Goal: Information Seeking & Learning: Learn about a topic

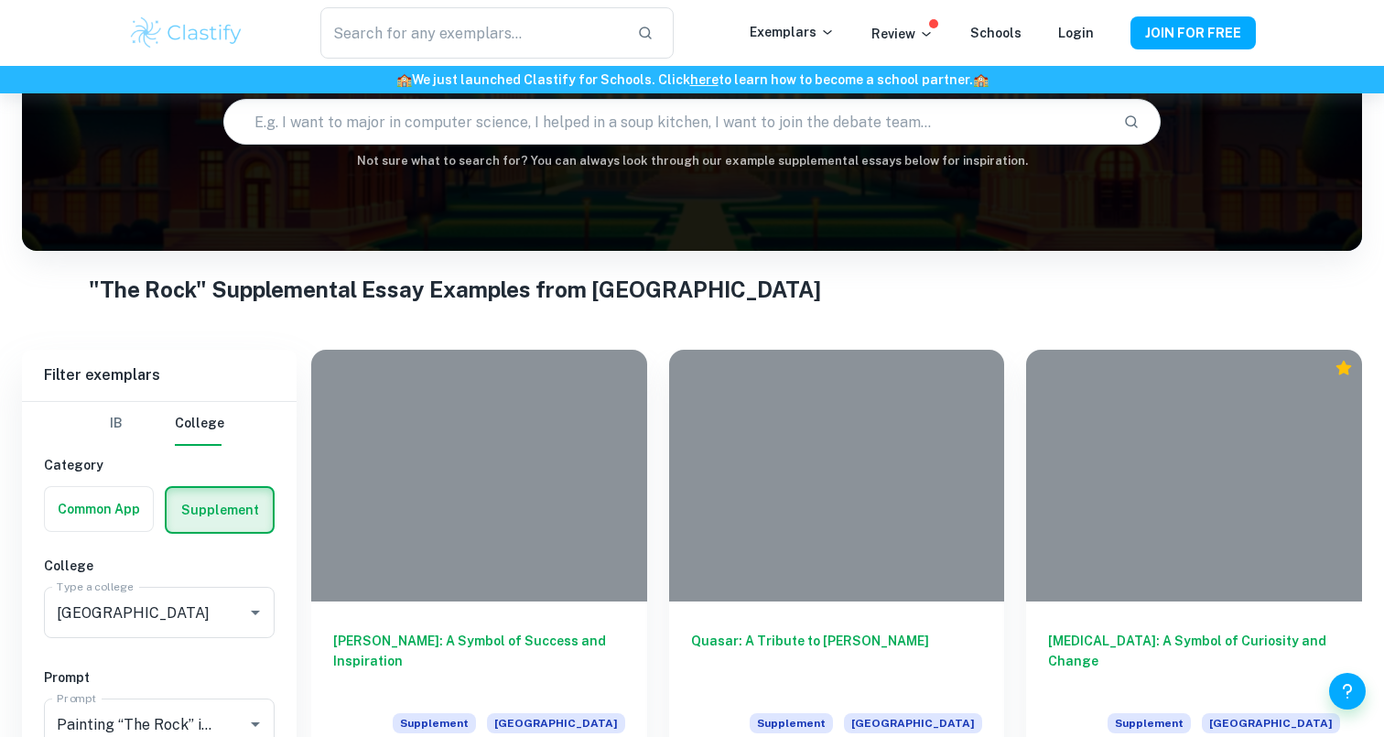
scroll to position [376, 0]
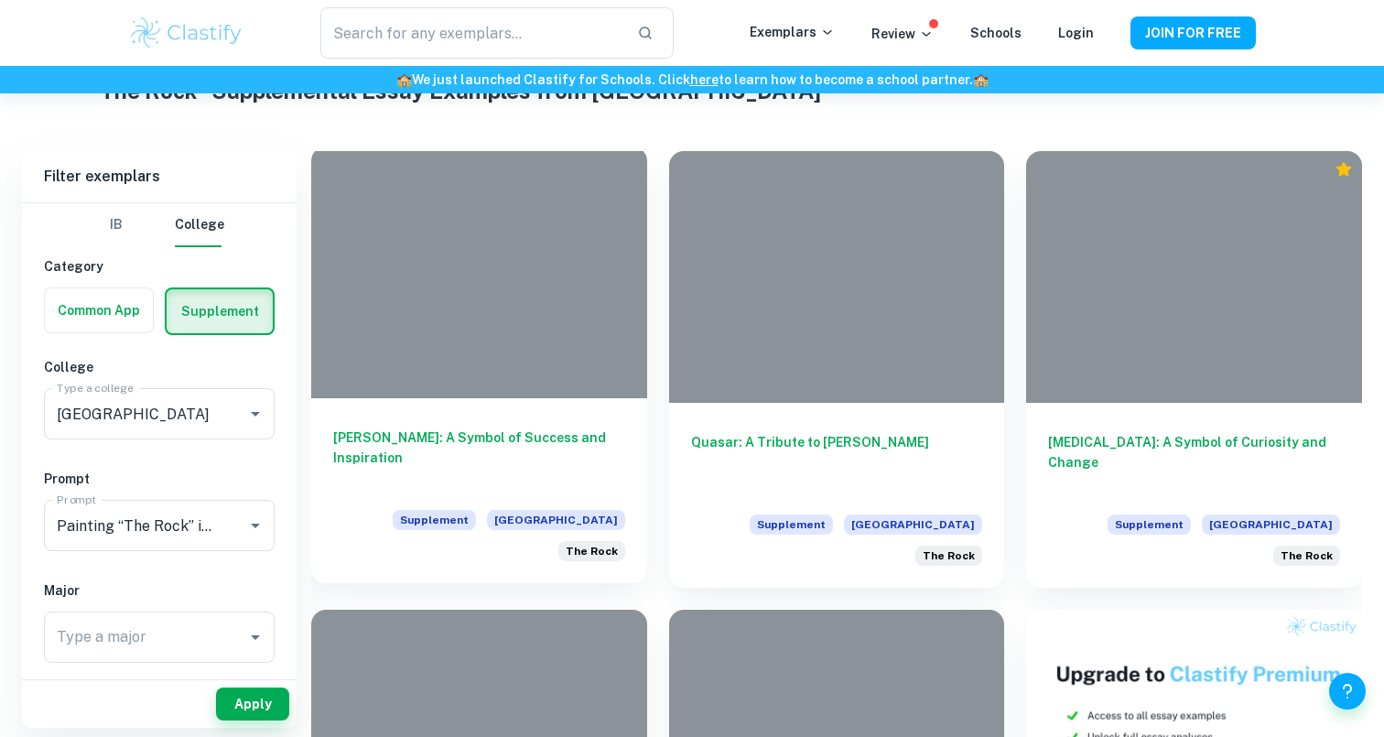
click at [519, 317] on div at bounding box center [479, 272] width 336 height 252
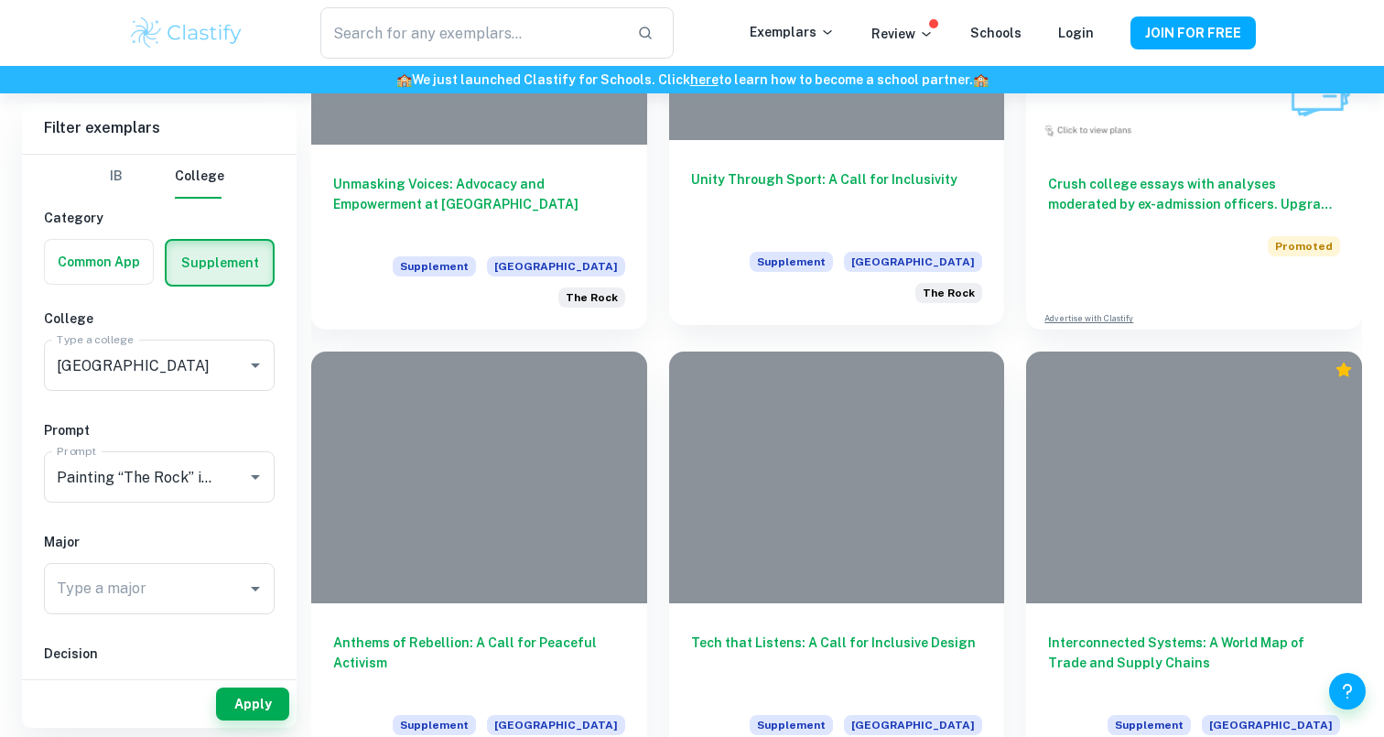
scroll to position [1321, 0]
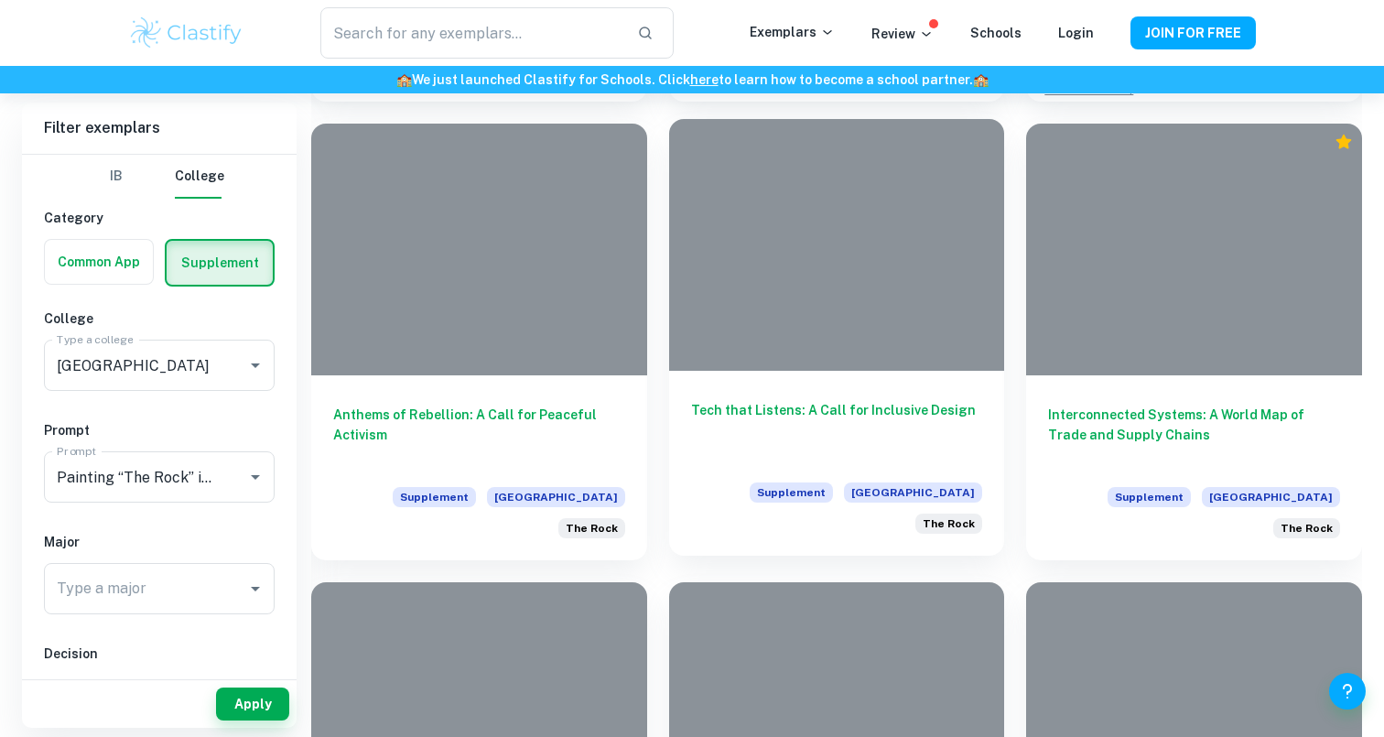
click at [775, 385] on div "Tech that Listens: A Call for Inclusive Design Supplement [GEOGRAPHIC_DATA] [GE…" at bounding box center [837, 463] width 336 height 185
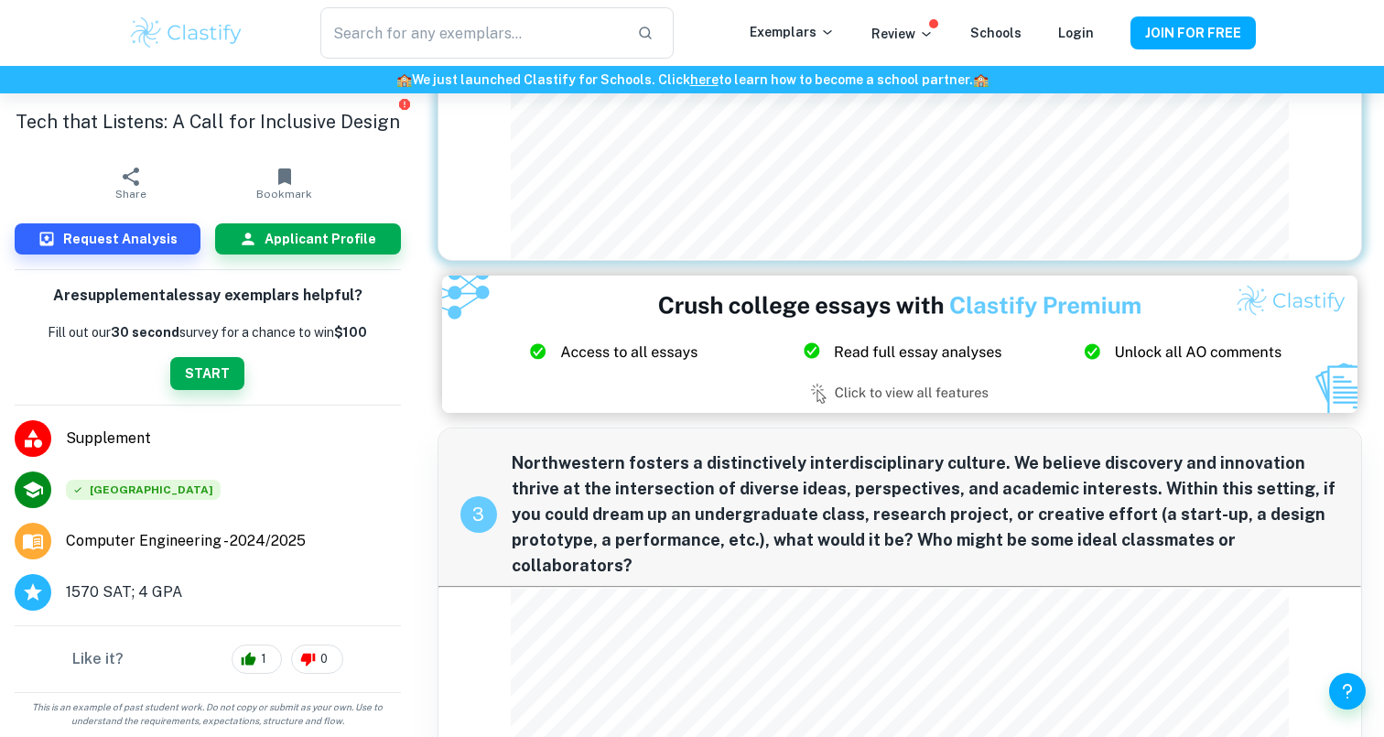
scroll to position [1182, 0]
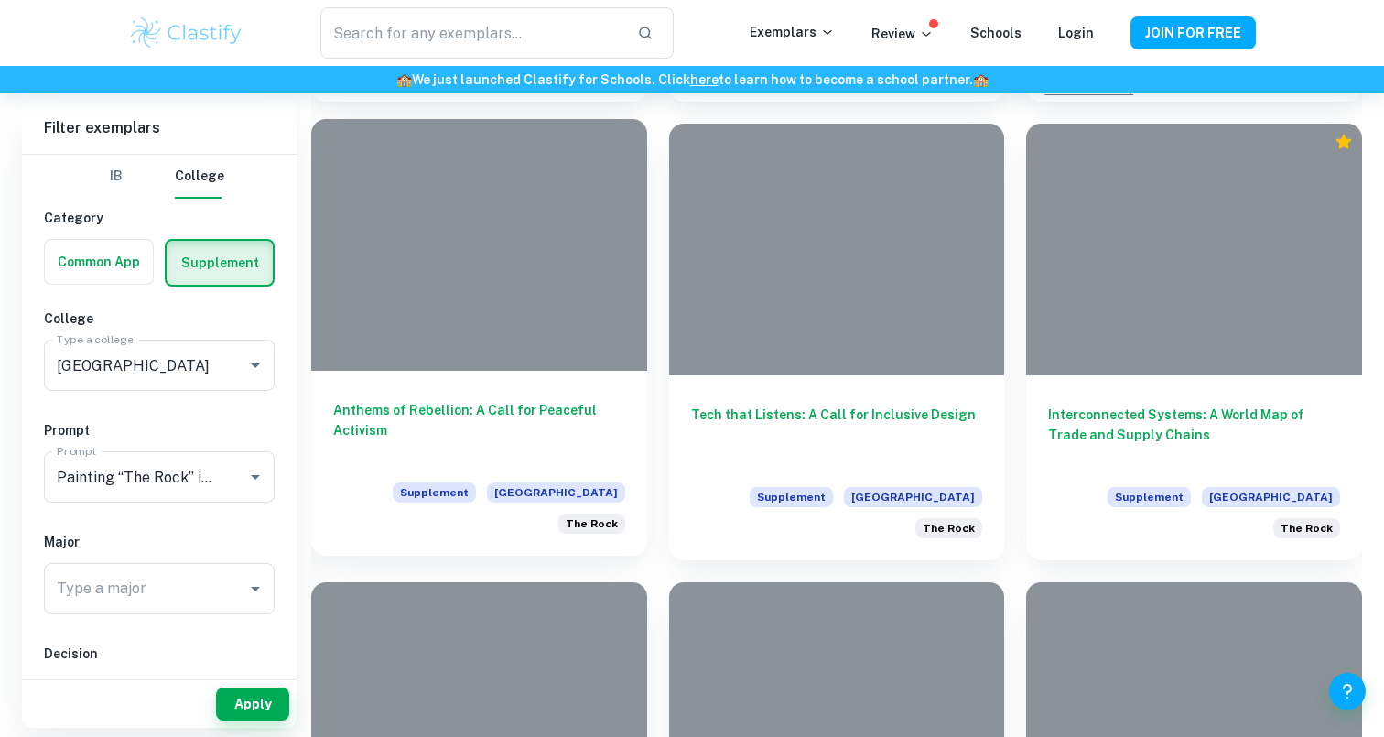
scroll to position [1603, 0]
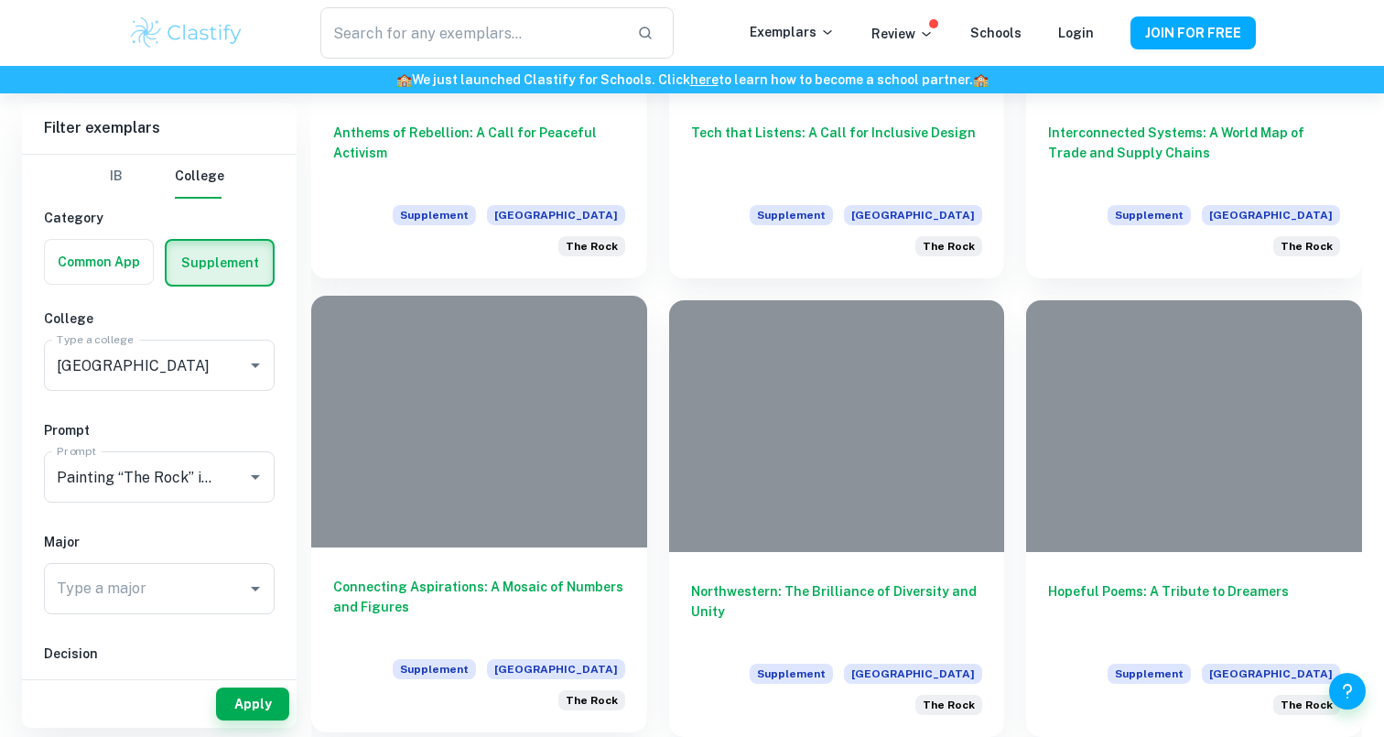
click at [480, 496] on div at bounding box center [479, 422] width 336 height 252
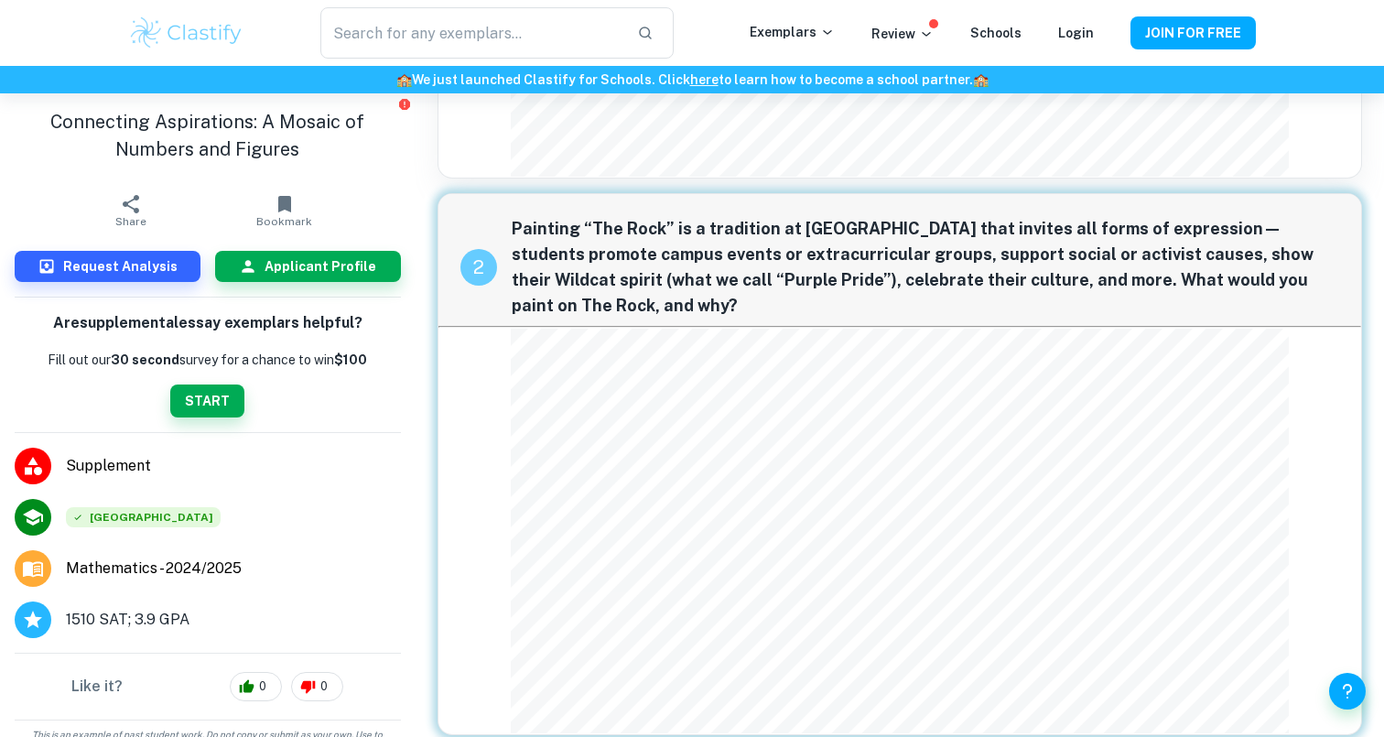
scroll to position [930, 0]
